Goal: Check status: Check status

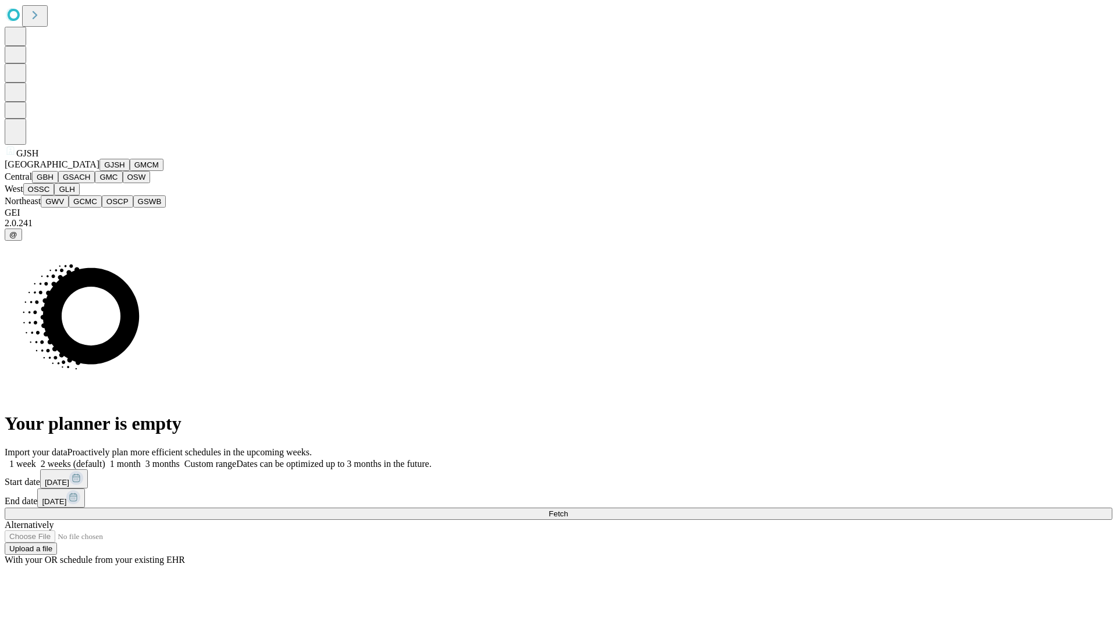
click at [99, 171] on button "GJSH" at bounding box center [114, 165] width 30 height 12
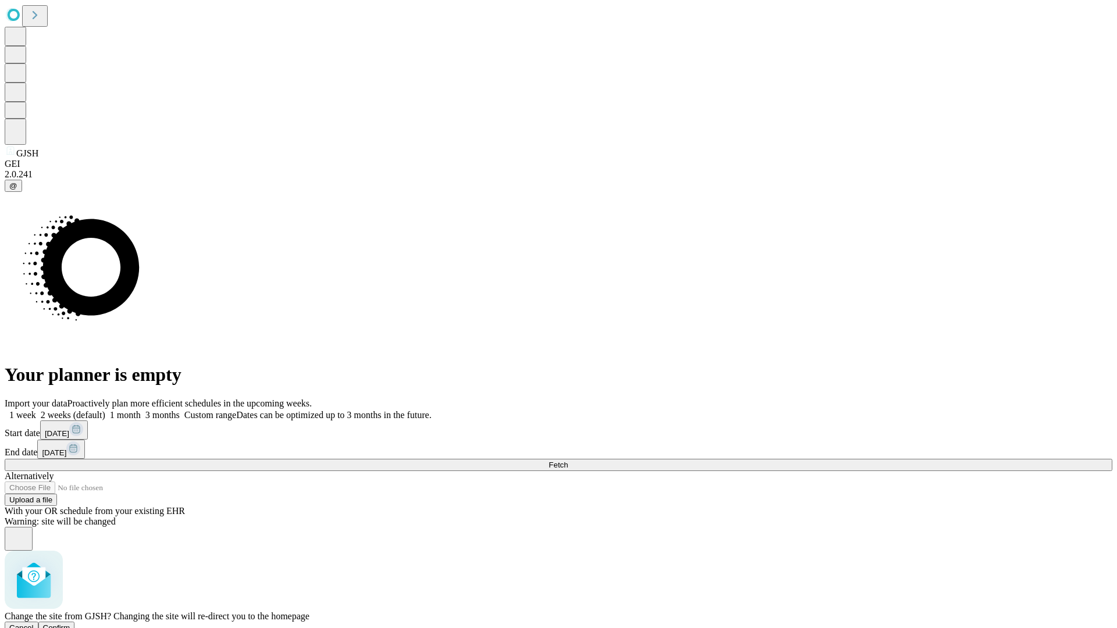
click at [70, 623] on span "Confirm" at bounding box center [56, 627] width 27 height 9
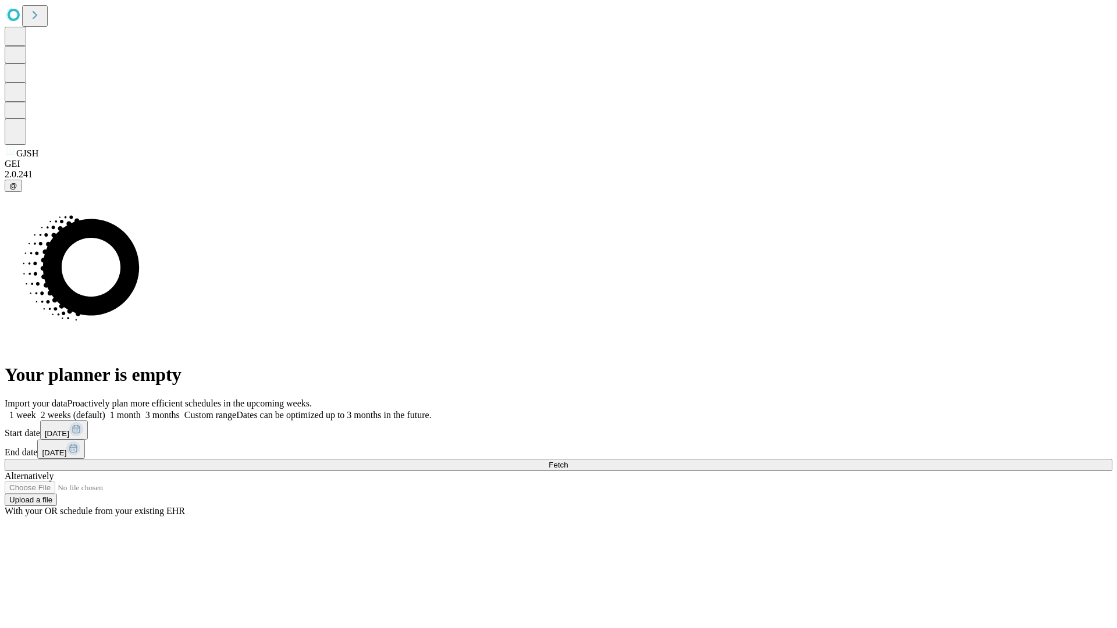
click at [105, 410] on label "2 weeks (default)" at bounding box center [70, 415] width 69 height 10
click at [568, 461] on span "Fetch" at bounding box center [557, 465] width 19 height 9
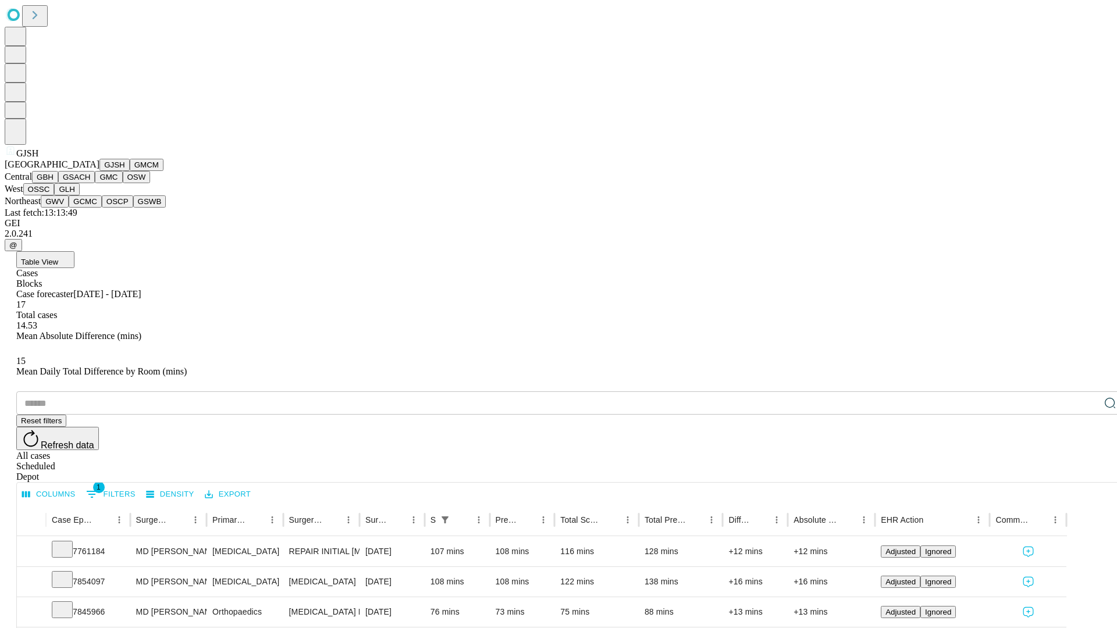
click at [130, 171] on button "GMCM" at bounding box center [147, 165] width 34 height 12
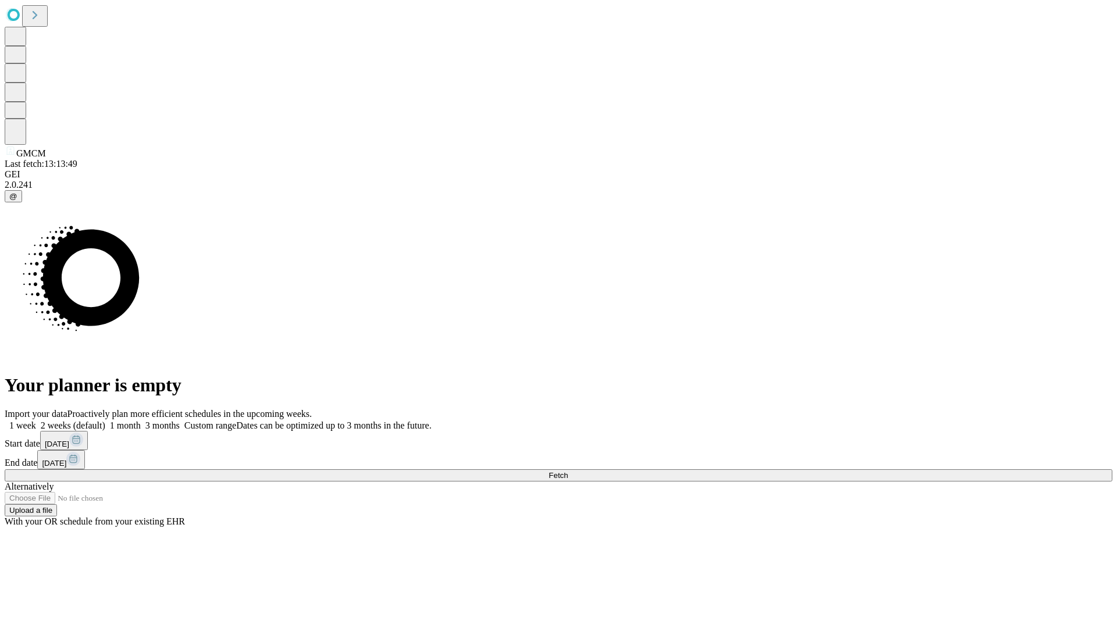
click at [105, 420] on label "2 weeks (default)" at bounding box center [70, 425] width 69 height 10
click at [568, 471] on span "Fetch" at bounding box center [557, 475] width 19 height 9
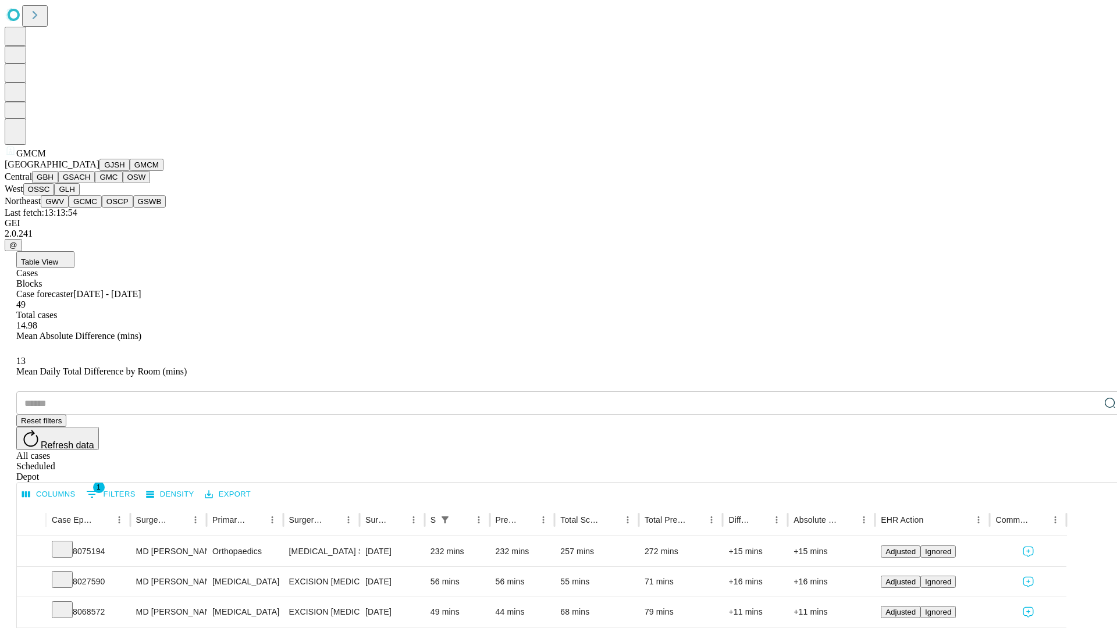
click at [58, 183] on button "GBH" at bounding box center [45, 177] width 26 height 12
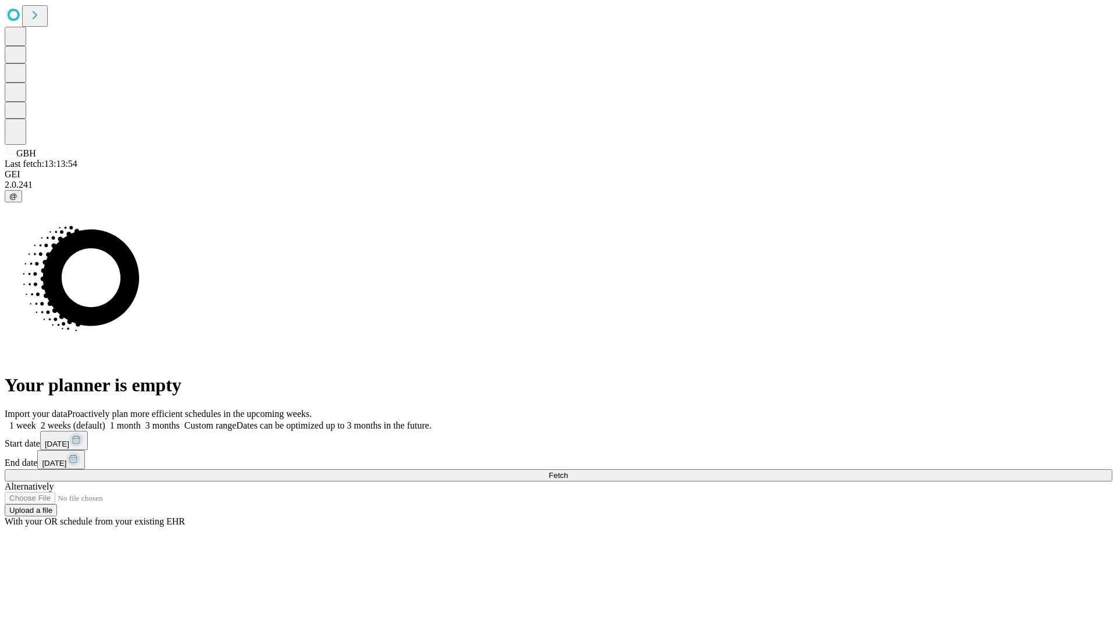
click at [568, 471] on span "Fetch" at bounding box center [557, 475] width 19 height 9
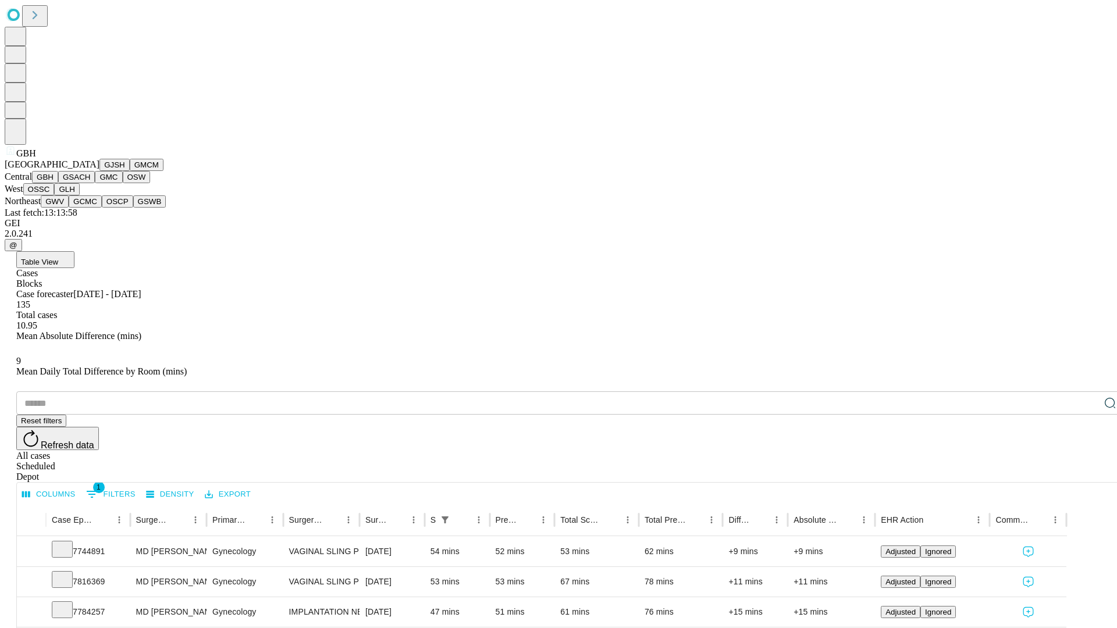
click at [90, 183] on button "GSACH" at bounding box center [76, 177] width 37 height 12
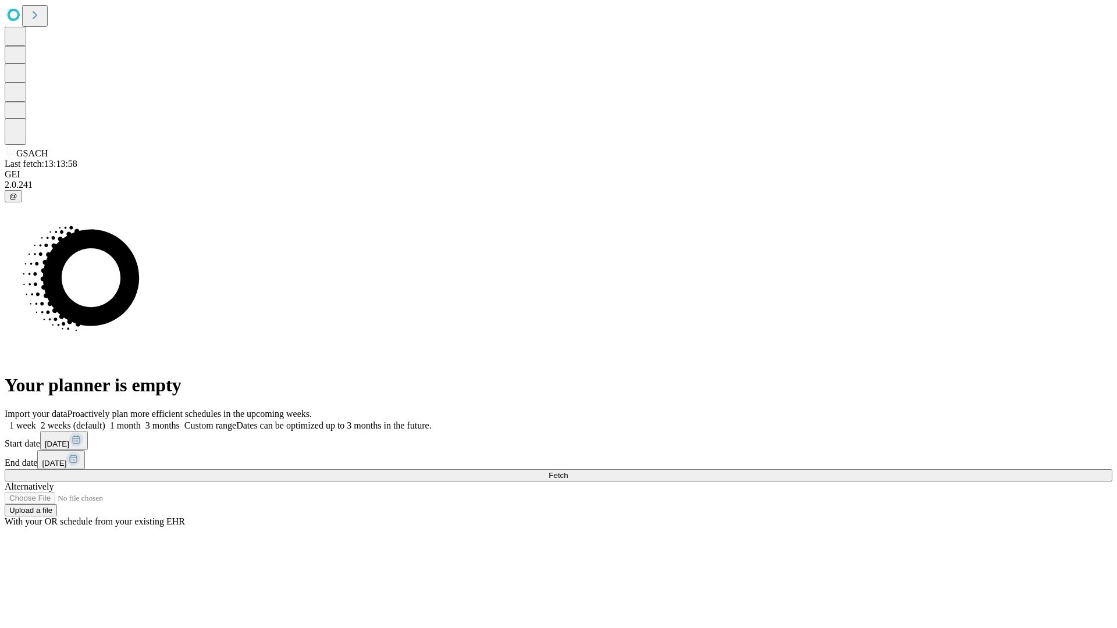
click at [568, 471] on span "Fetch" at bounding box center [557, 475] width 19 height 9
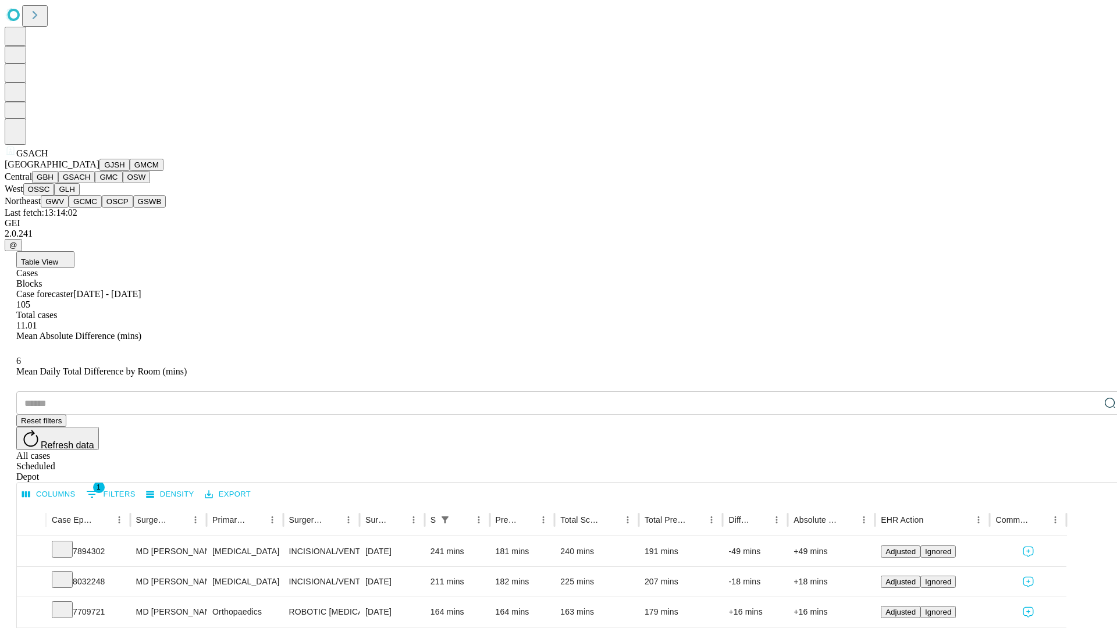
click at [95, 183] on button "GMC" at bounding box center [108, 177] width 27 height 12
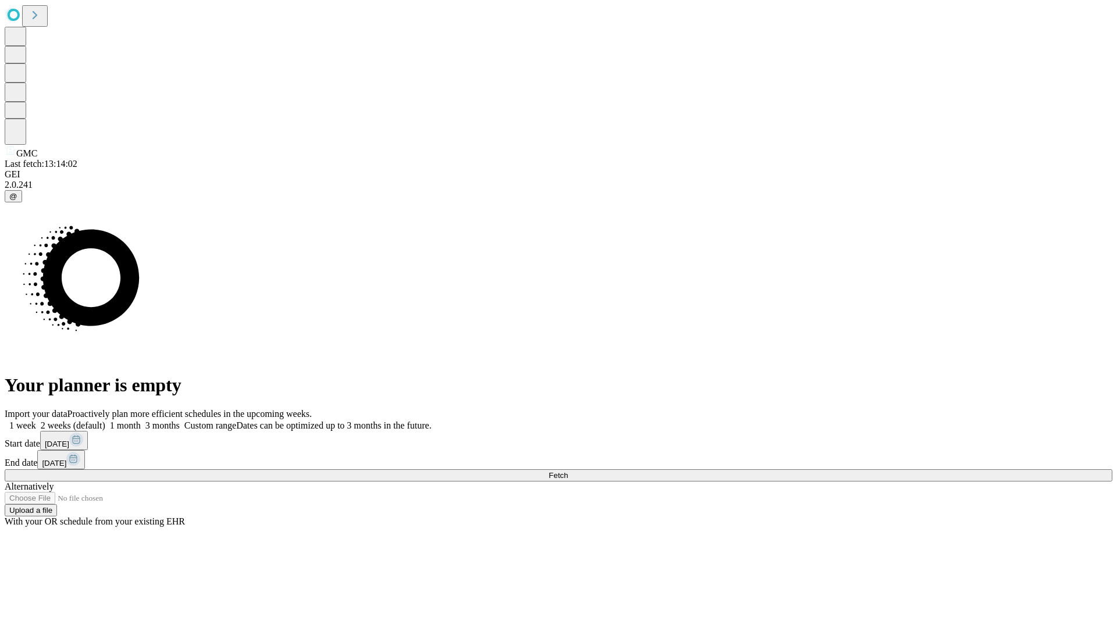
click at [568, 471] on span "Fetch" at bounding box center [557, 475] width 19 height 9
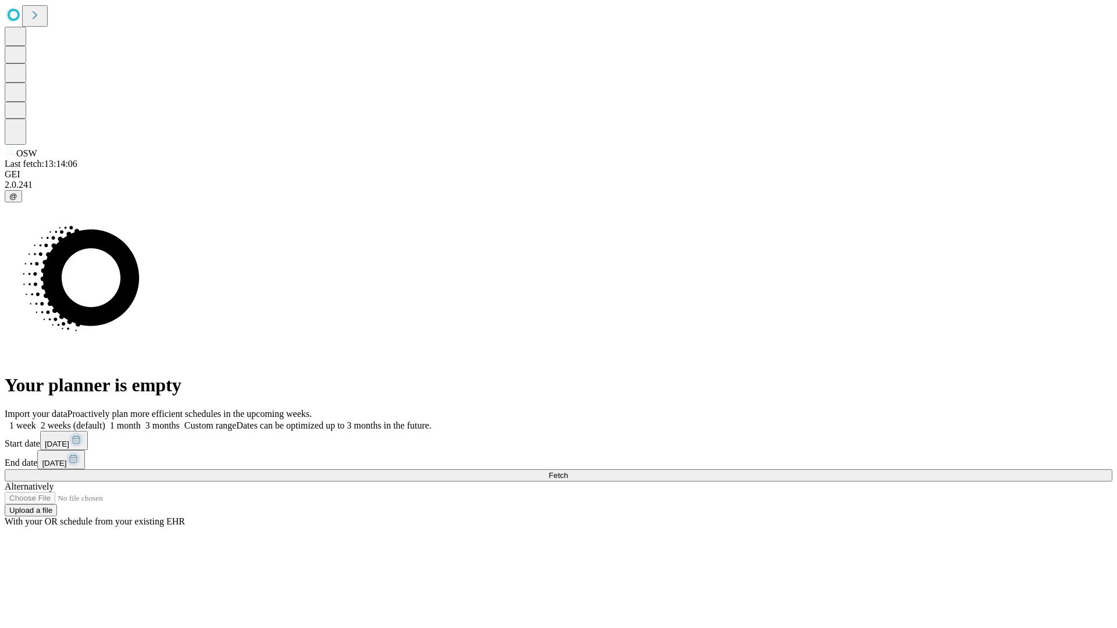
click at [105, 420] on label "2 weeks (default)" at bounding box center [70, 425] width 69 height 10
click at [568, 471] on span "Fetch" at bounding box center [557, 475] width 19 height 9
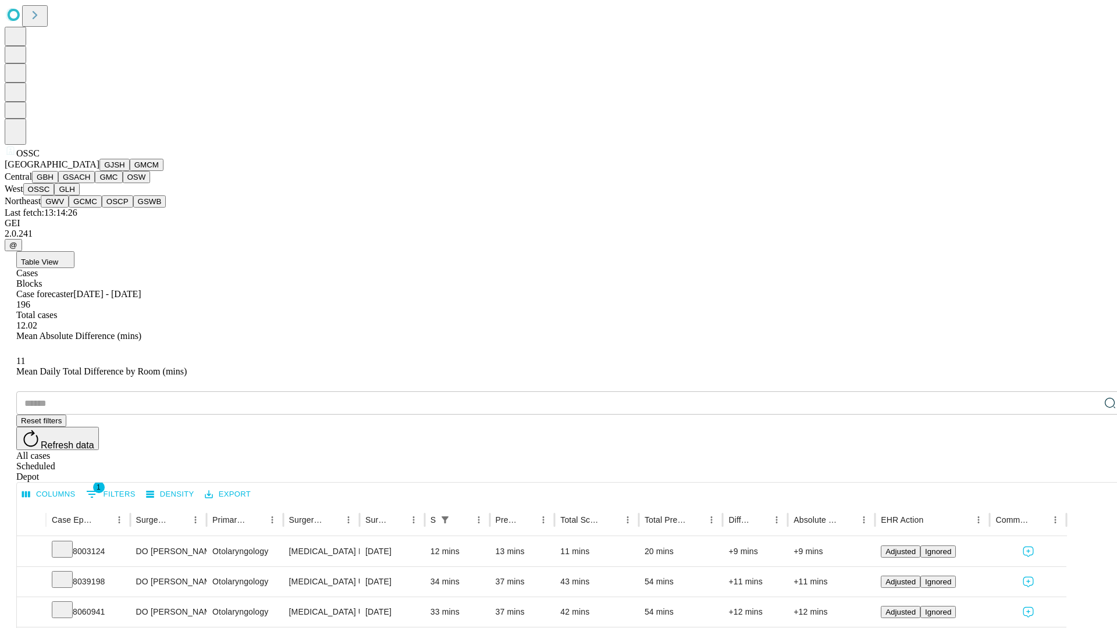
click at [79, 195] on button "GLH" at bounding box center [66, 189] width 25 height 12
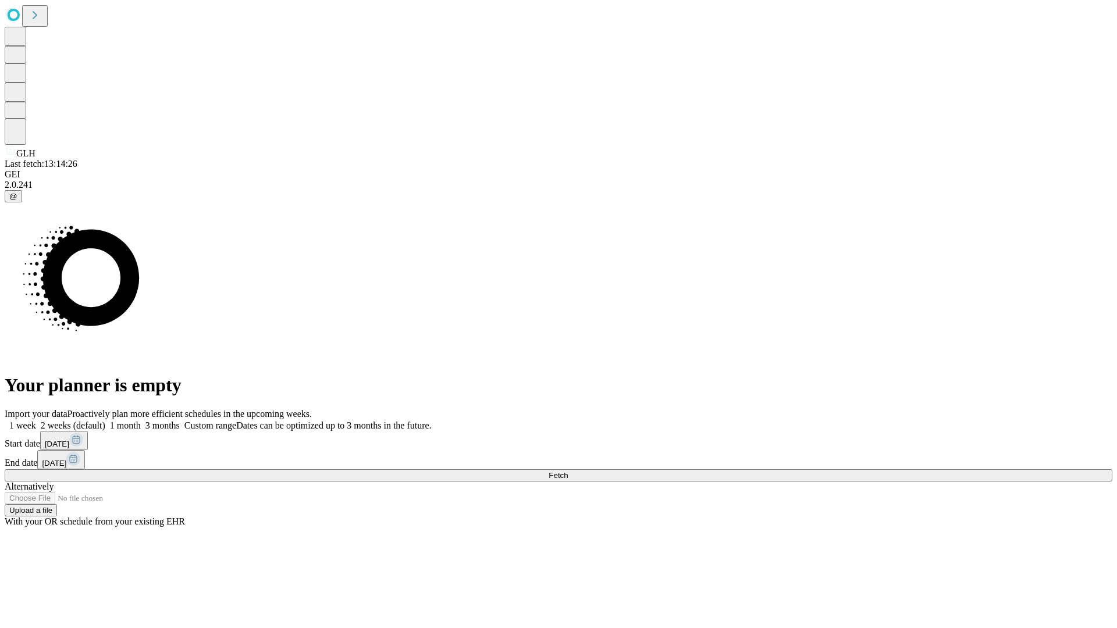
click at [568, 471] on span "Fetch" at bounding box center [557, 475] width 19 height 9
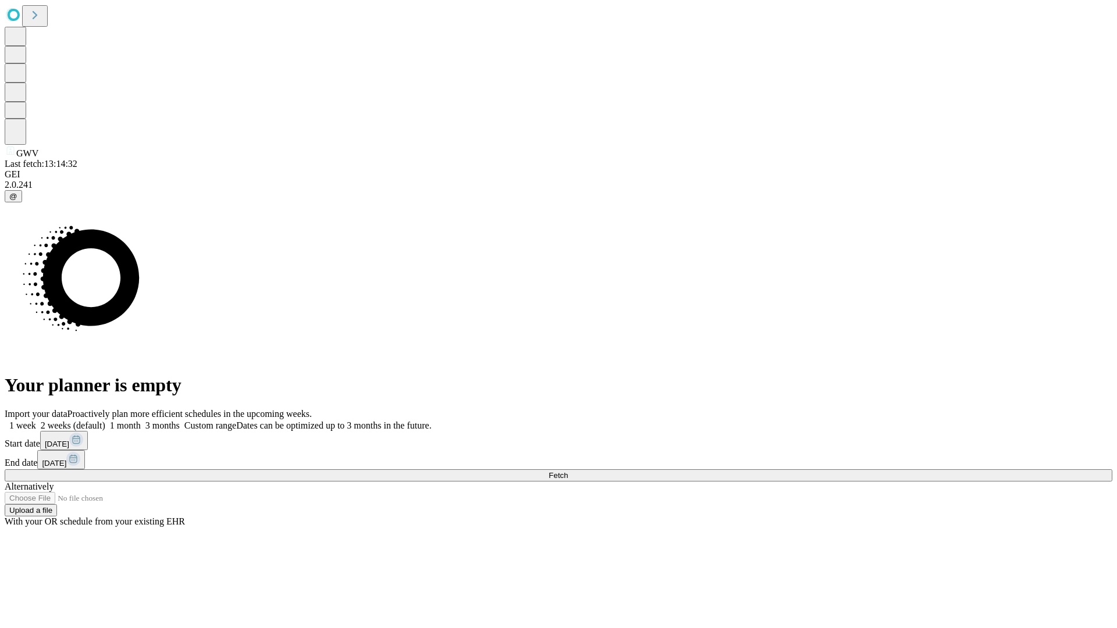
click at [105, 420] on label "2 weeks (default)" at bounding box center [70, 425] width 69 height 10
click at [568, 471] on span "Fetch" at bounding box center [557, 475] width 19 height 9
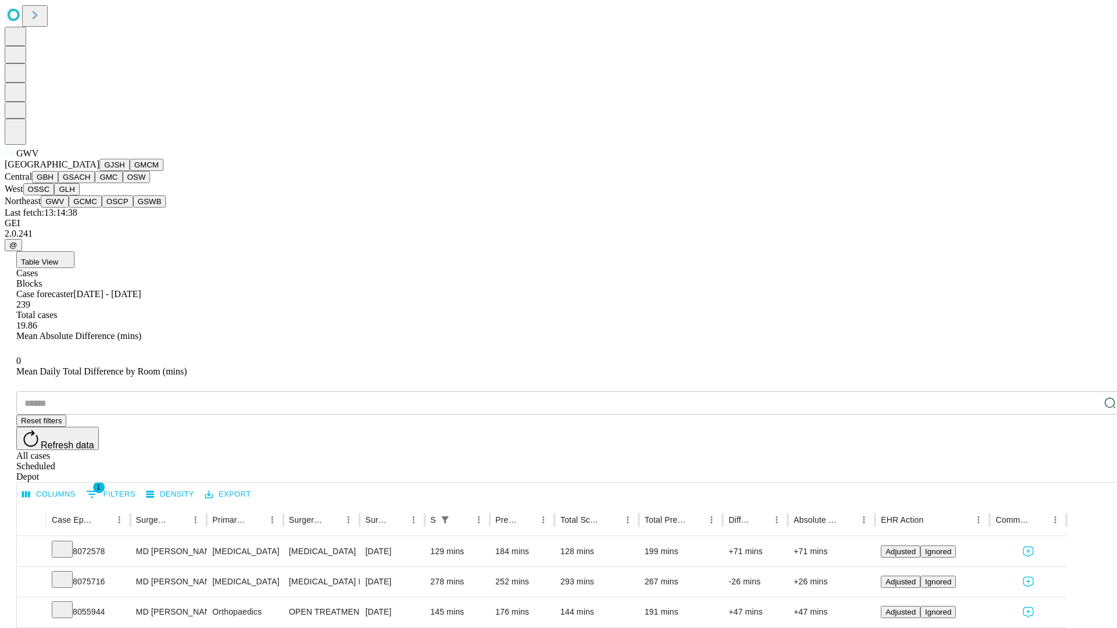
click at [90, 208] on button "GCMC" at bounding box center [85, 201] width 33 height 12
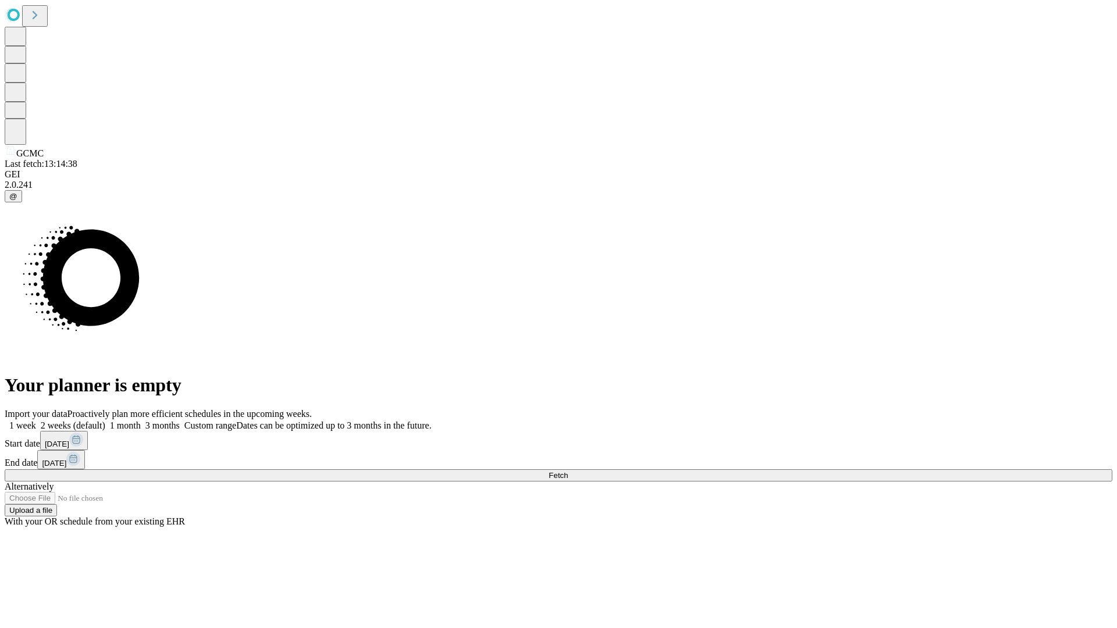
click at [105, 420] on label "2 weeks (default)" at bounding box center [70, 425] width 69 height 10
click at [568, 471] on span "Fetch" at bounding box center [557, 475] width 19 height 9
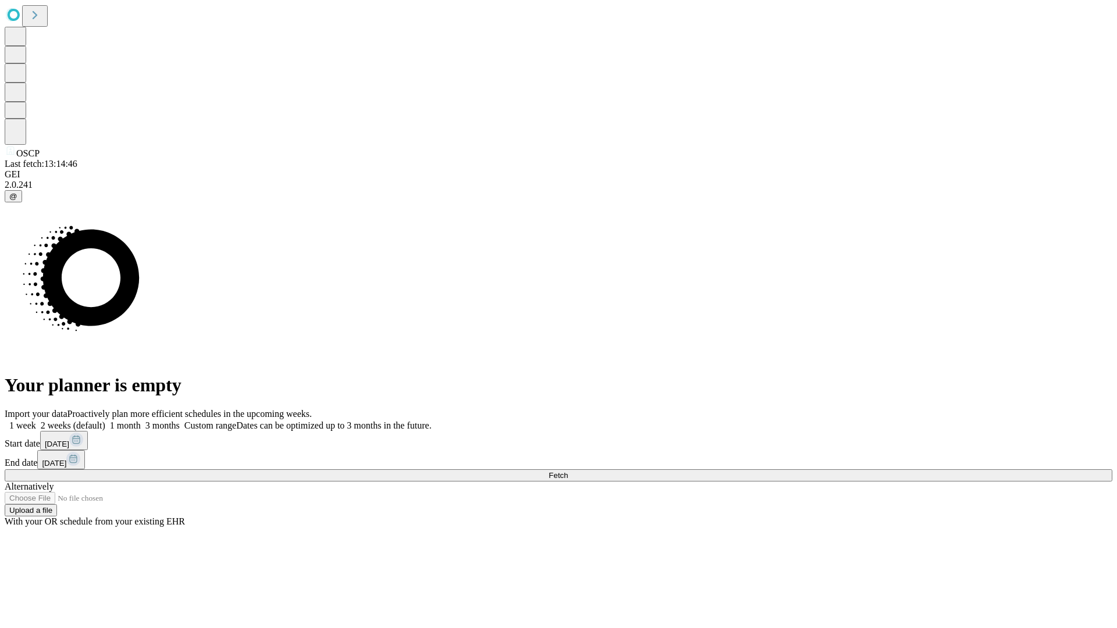
click at [105, 420] on label "2 weeks (default)" at bounding box center [70, 425] width 69 height 10
click at [568, 471] on span "Fetch" at bounding box center [557, 475] width 19 height 9
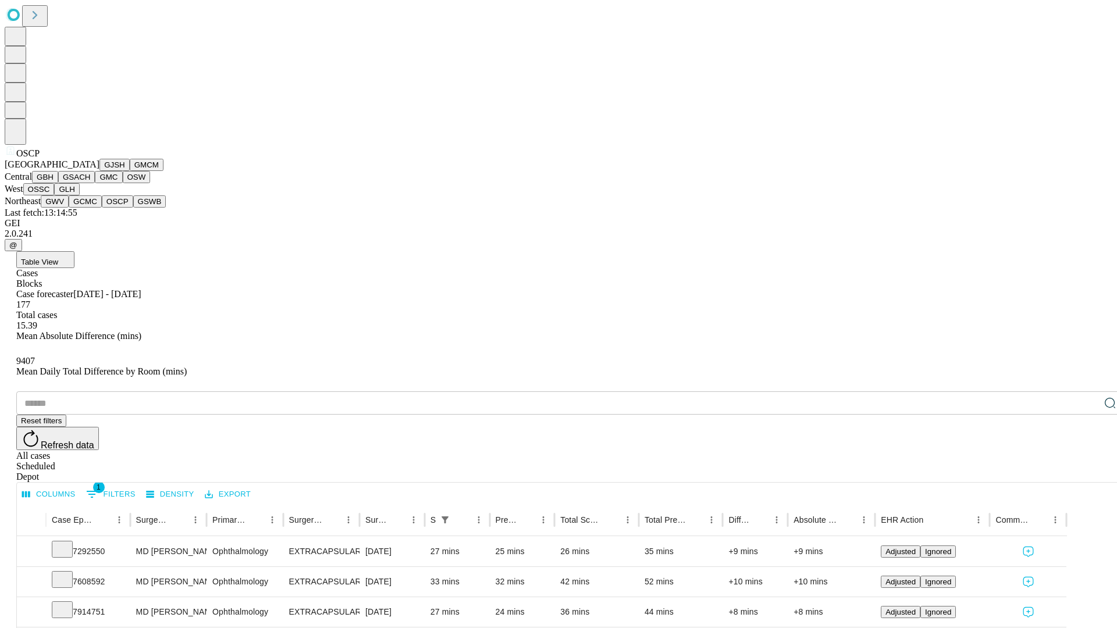
click at [133, 208] on button "GSWB" at bounding box center [149, 201] width 33 height 12
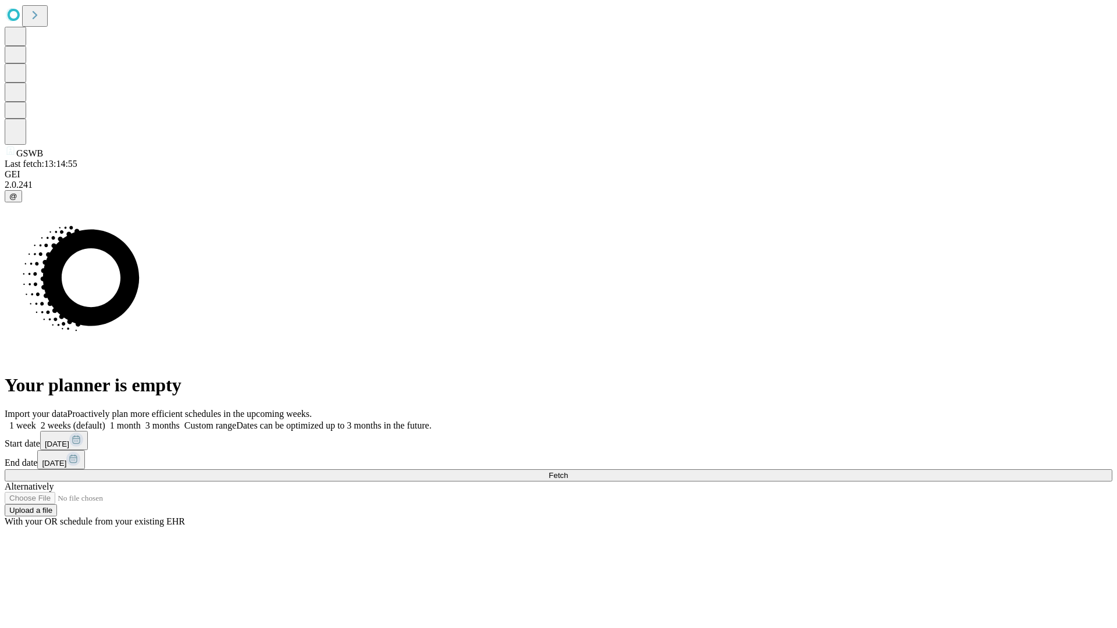
click at [105, 420] on label "2 weeks (default)" at bounding box center [70, 425] width 69 height 10
click at [568, 471] on span "Fetch" at bounding box center [557, 475] width 19 height 9
